Goal: Communication & Community: Answer question/provide support

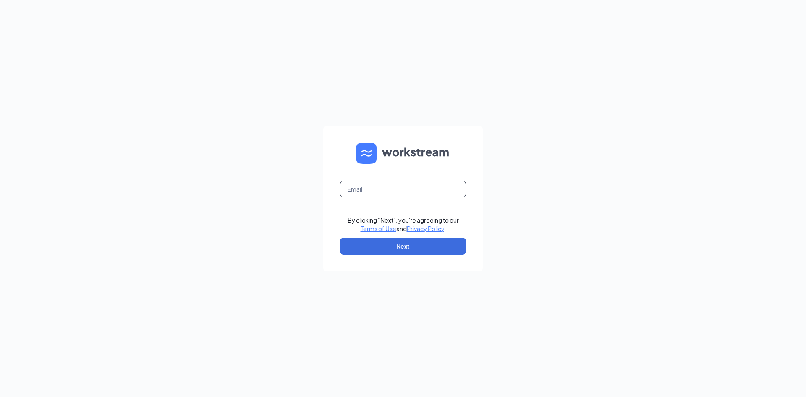
click at [395, 188] on input "text" at bounding box center [403, 188] width 126 height 17
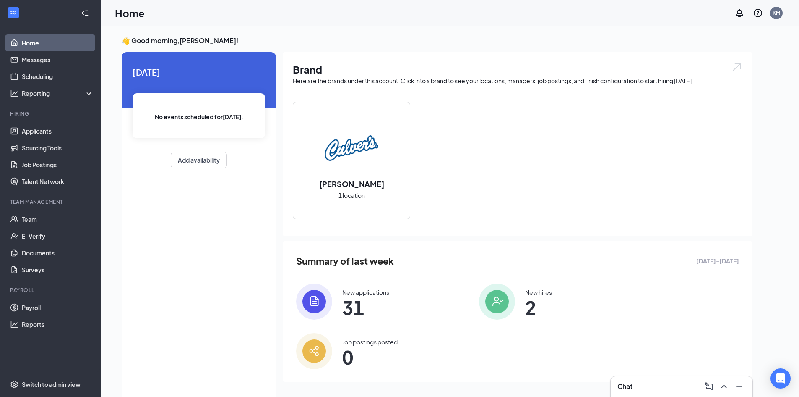
click at [695, 392] on div "Chat" at bounding box center [682, 385] width 128 height 13
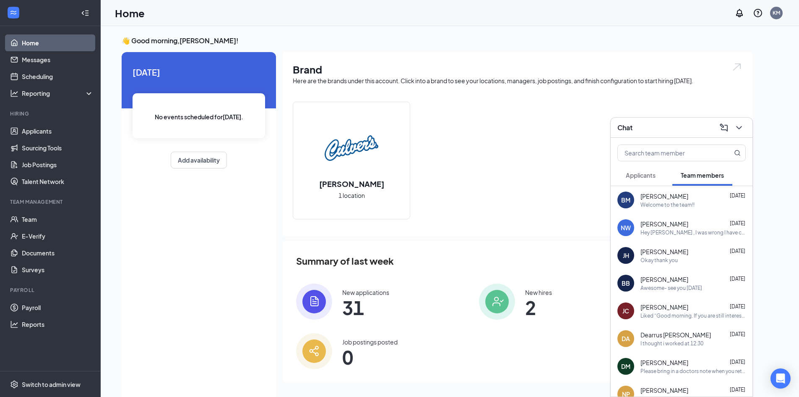
click at [651, 175] on span "Applicants" at bounding box center [641, 175] width 30 height 8
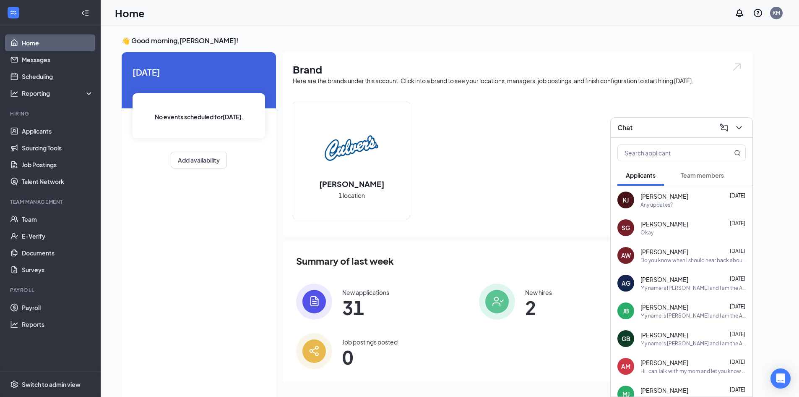
click at [702, 173] on span "Team members" at bounding box center [702, 175] width 43 height 8
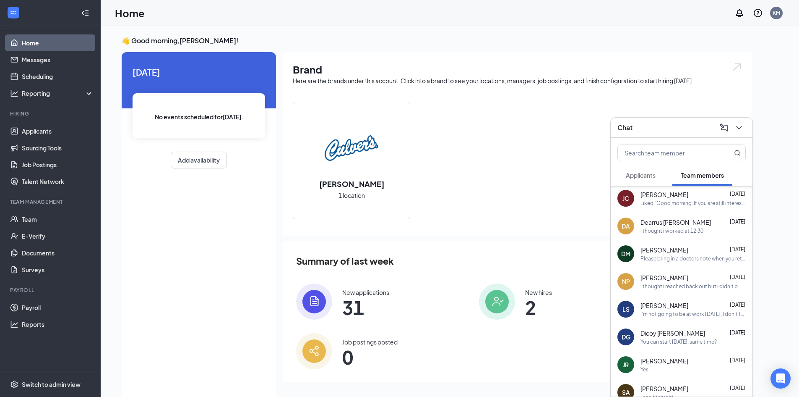
scroll to position [126, 0]
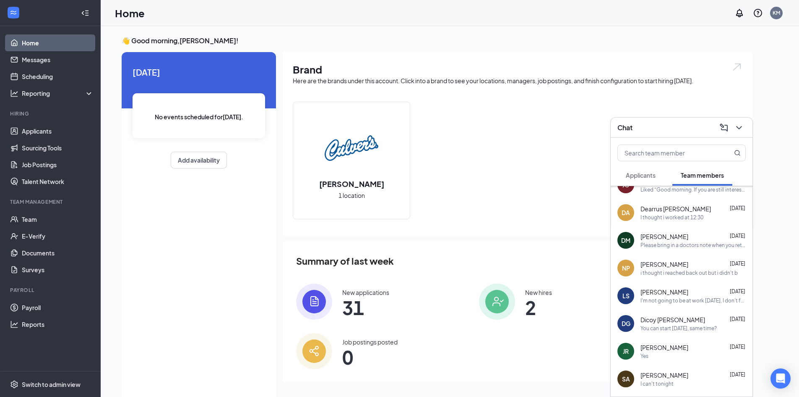
click at [679, 327] on div "You can start [DATE], same time?" at bounding box center [679, 327] width 76 height 7
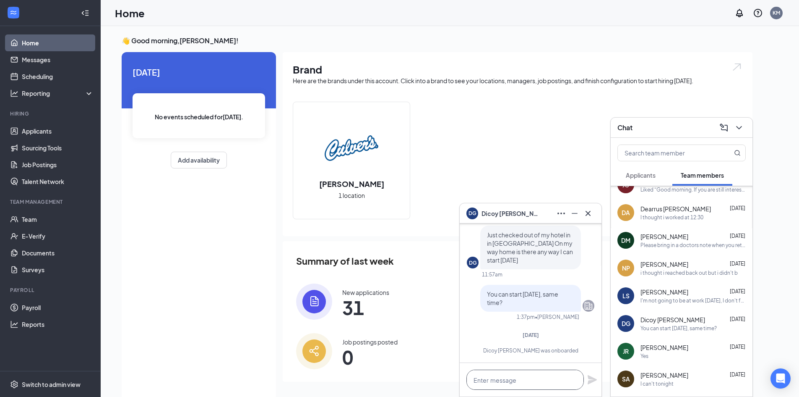
click at [543, 377] on textarea at bounding box center [526, 379] width 118 height 20
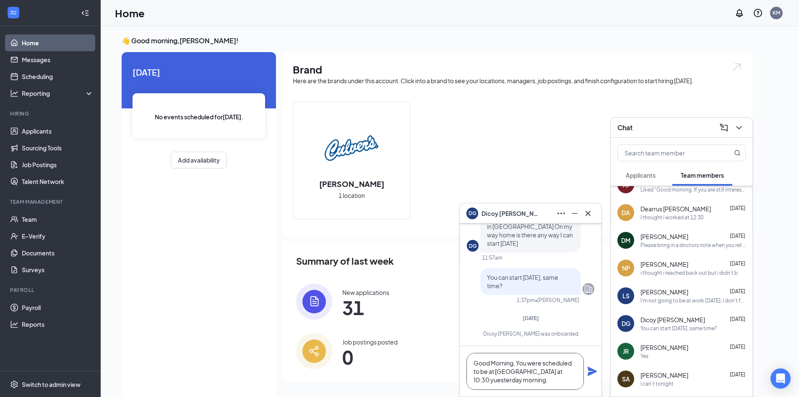
click at [557, 372] on textarea "Good Morning, You were scheduled to be at [GEOGRAPHIC_DATA] at 10:30 yuesterday…" at bounding box center [526, 371] width 118 height 37
click at [507, 385] on textarea "Good Morning, You were scheduled to be at [GEOGRAPHIC_DATA] at 10:30 [DATE] mor…" at bounding box center [526, 371] width 118 height 37
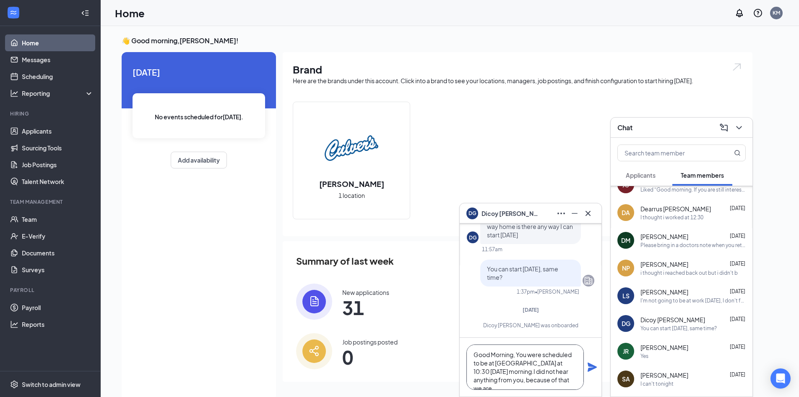
click at [486, 374] on textarea "Good Morning, You were scheduled to be at [GEOGRAPHIC_DATA] at 10:30 [DATE] mor…" at bounding box center [526, 366] width 118 height 45
click at [556, 379] on textarea "Good Morning, You were scheduled to be at [GEOGRAPHIC_DATA] at 10:30 [DATE] mor…" at bounding box center [526, 366] width 118 height 45
drag, startPoint x: 513, startPoint y: 369, endPoint x: 574, endPoint y: 387, distance: 63.5
click at [574, 387] on textarea "Good Morning, You were scheduled to be at [GEOGRAPHIC_DATA] at 10:30 [DATE] mor…" at bounding box center [526, 366] width 118 height 45
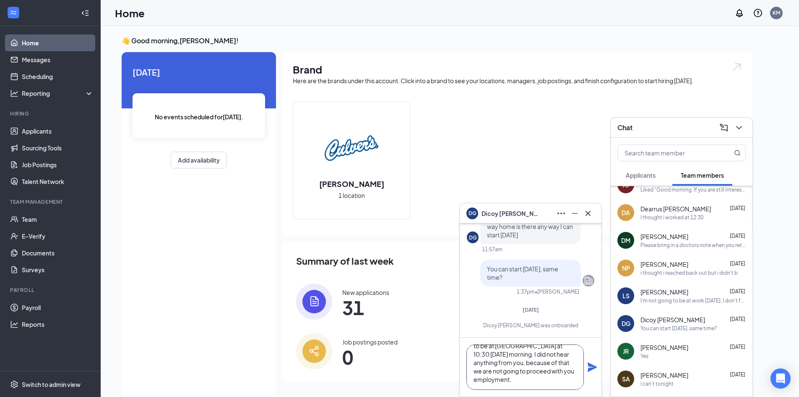
scroll to position [18, 0]
type textarea "Good Morning, You were scheduled to be at [GEOGRAPHIC_DATA] at 10:30 [DATE] mor…"
click at [593, 364] on icon "Plane" at bounding box center [593, 367] width 10 height 10
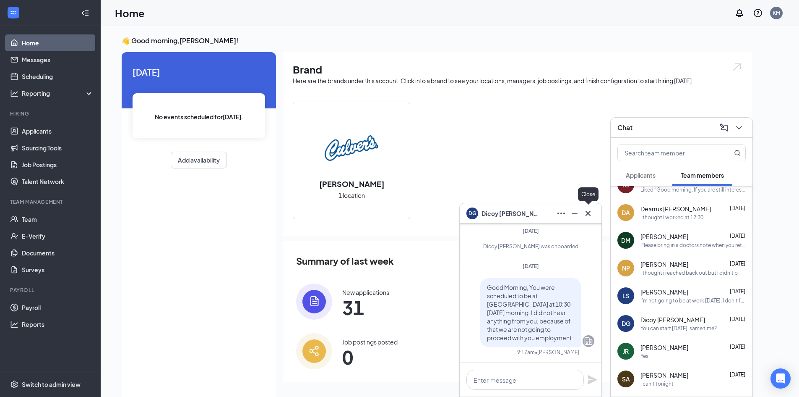
click at [588, 214] on icon "Cross" at bounding box center [588, 213] width 10 height 10
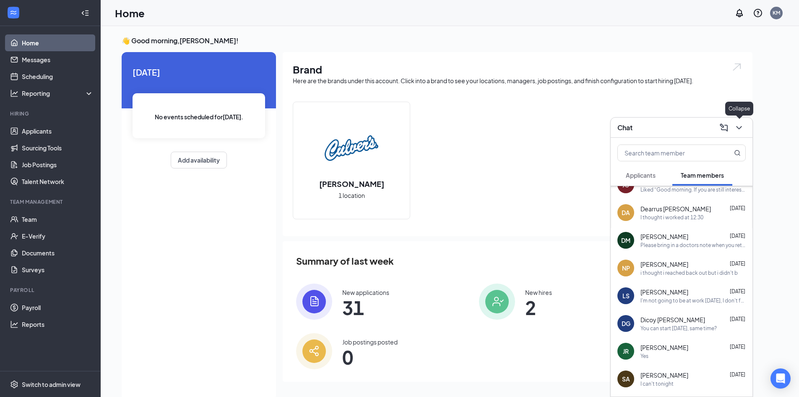
click at [742, 130] on icon "ChevronDown" at bounding box center [739, 128] width 10 height 10
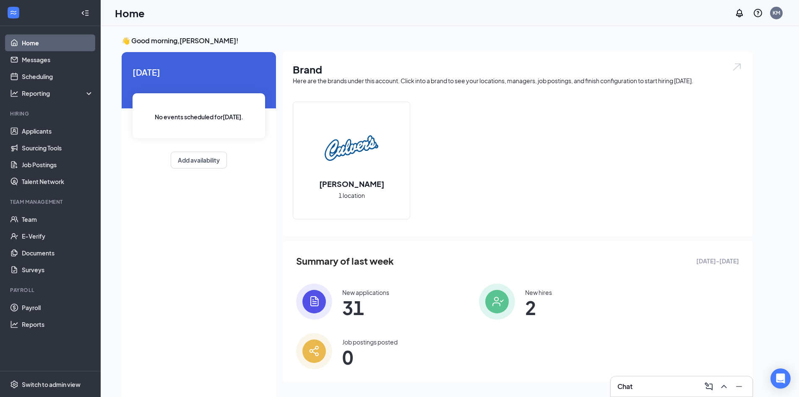
click at [657, 385] on div "Chat" at bounding box center [682, 385] width 128 height 13
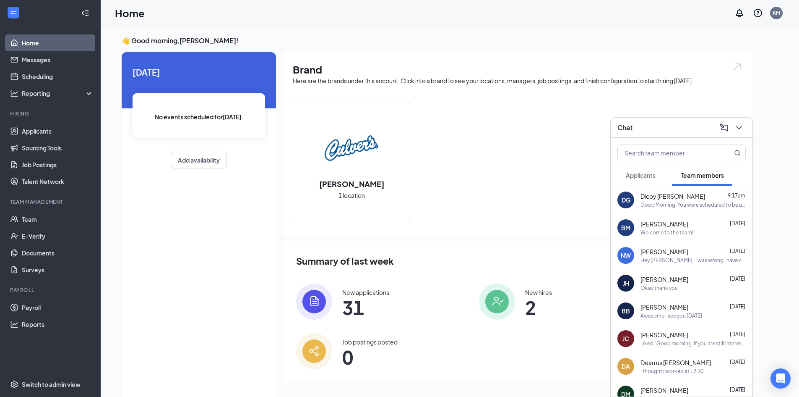
click at [688, 304] on div "[PERSON_NAME] [DATE]" at bounding box center [693, 307] width 105 height 8
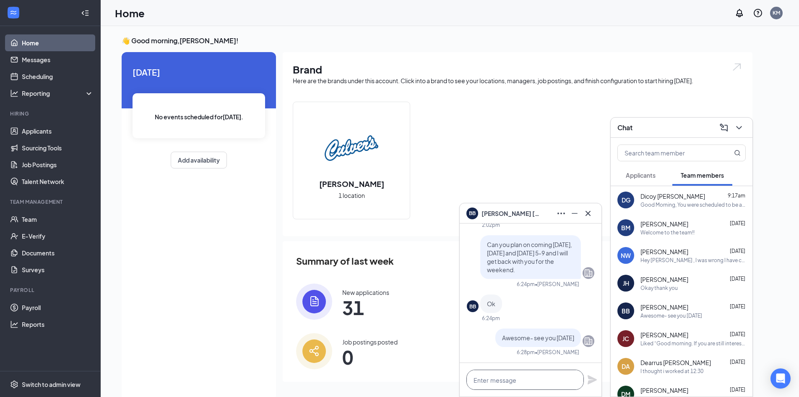
click at [523, 379] on textarea at bounding box center [526, 379] width 118 height 20
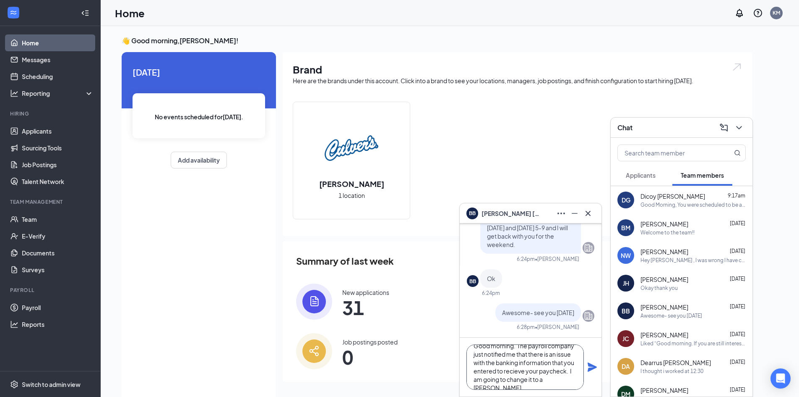
scroll to position [17, 0]
click at [515, 361] on textarea "Good morning. The payroll company just notified me that there is an issue with …" at bounding box center [526, 366] width 118 height 45
click at [554, 373] on textarea "Good morning. The payroll company just notified me that there is an issue with …" at bounding box center [526, 366] width 118 height 45
type textarea "Good morning. The payroll company just notified me that there is an issue with …"
click at [588, 368] on icon "Plane" at bounding box center [593, 367] width 10 height 10
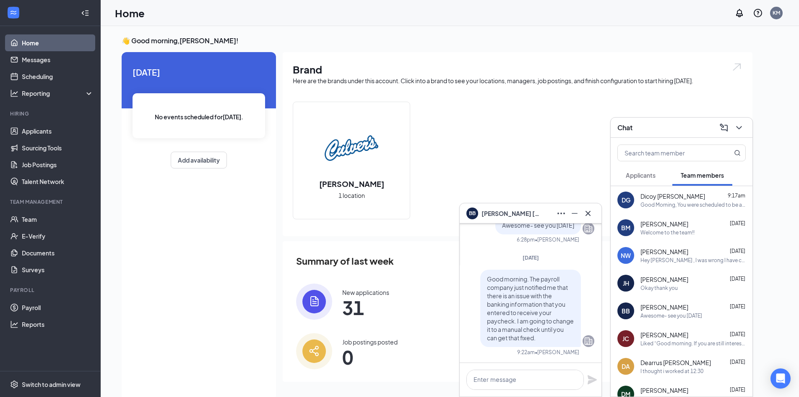
scroll to position [0, 0]
click at [57, 217] on link "Team" at bounding box center [58, 219] width 72 height 17
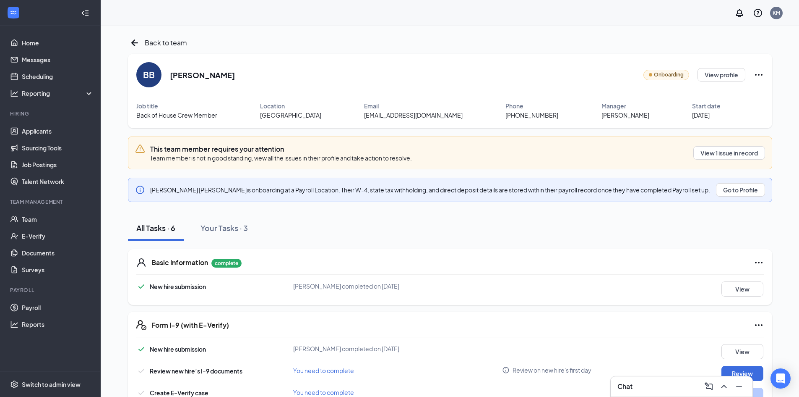
scroll to position [109, 0]
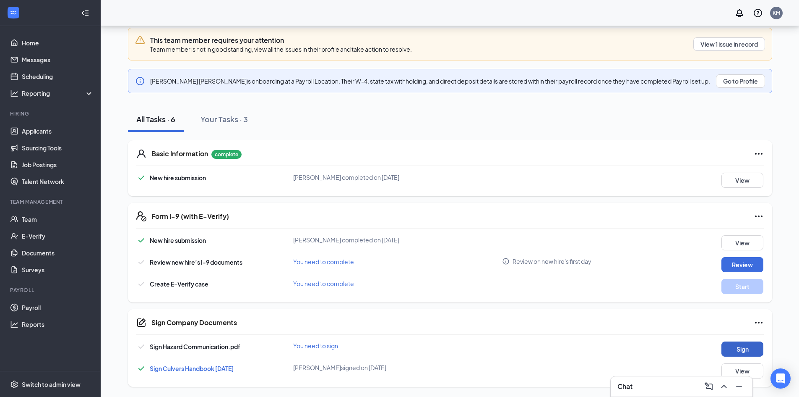
click at [739, 347] on button "Sign" at bounding box center [743, 348] width 42 height 15
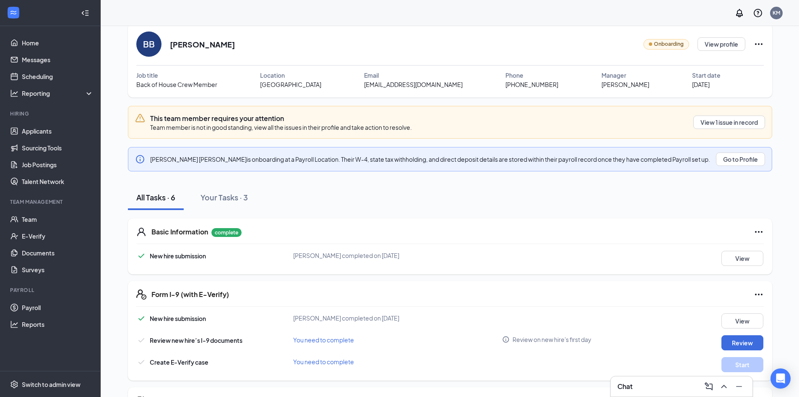
scroll to position [0, 0]
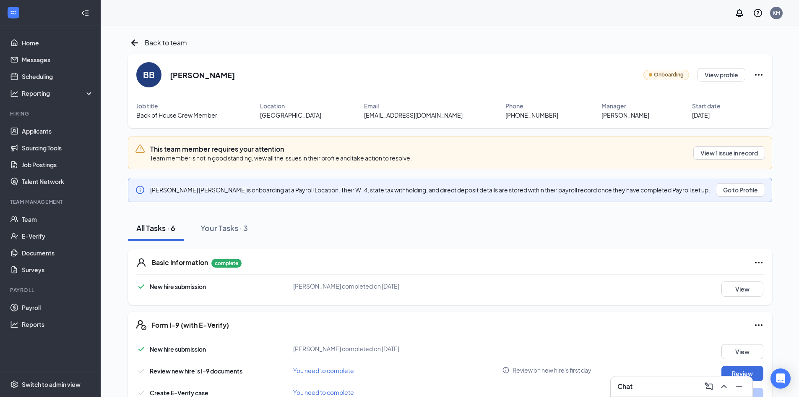
click at [760, 73] on icon "Ellipses" at bounding box center [759, 75] width 10 height 10
click at [734, 76] on button "View profile" at bounding box center [722, 74] width 48 height 13
